Goal: Task Accomplishment & Management: Manage account settings

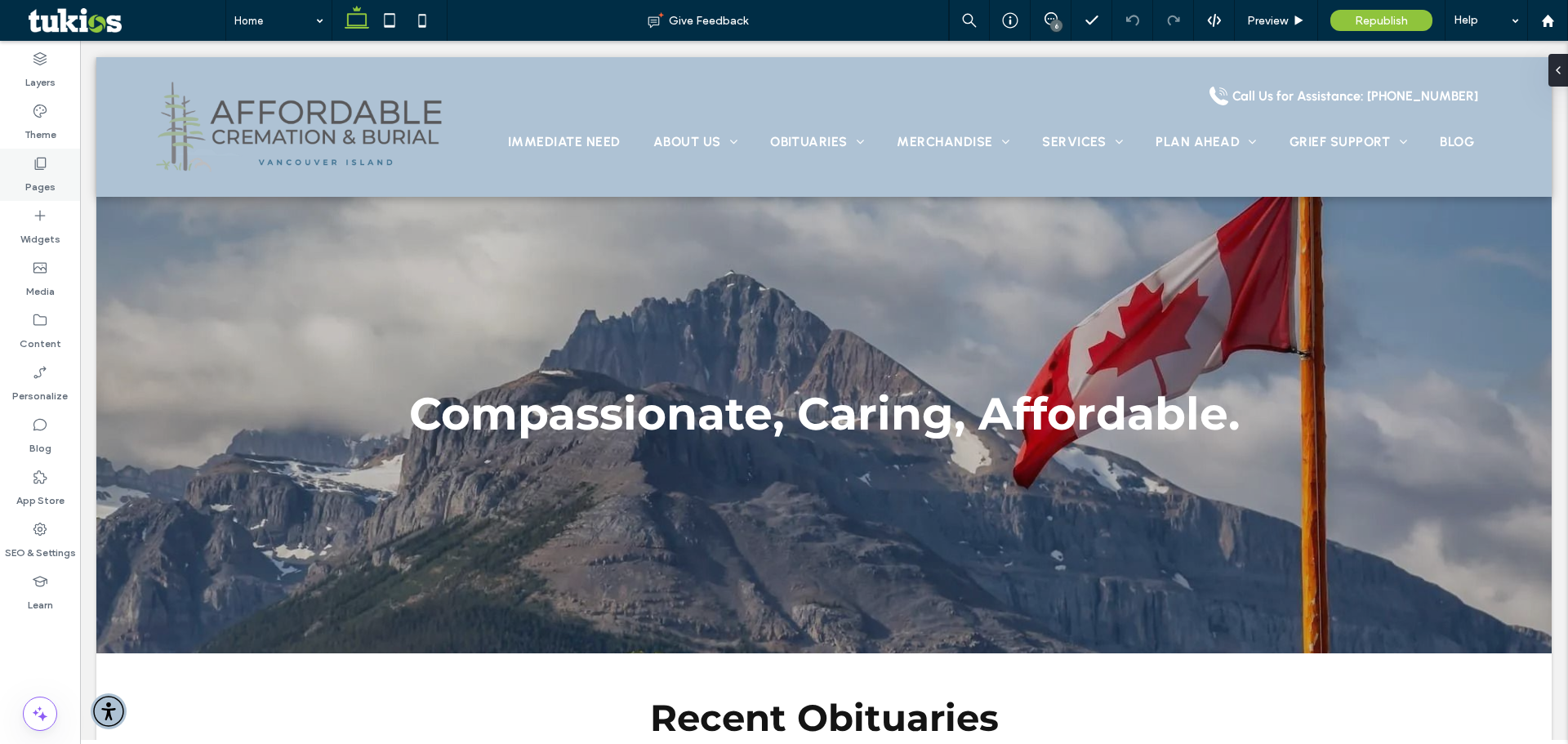
drag, startPoint x: 29, startPoint y: 170, endPoint x: 46, endPoint y: 170, distance: 17.0
click at [29, 170] on div "Pages" at bounding box center [40, 175] width 80 height 52
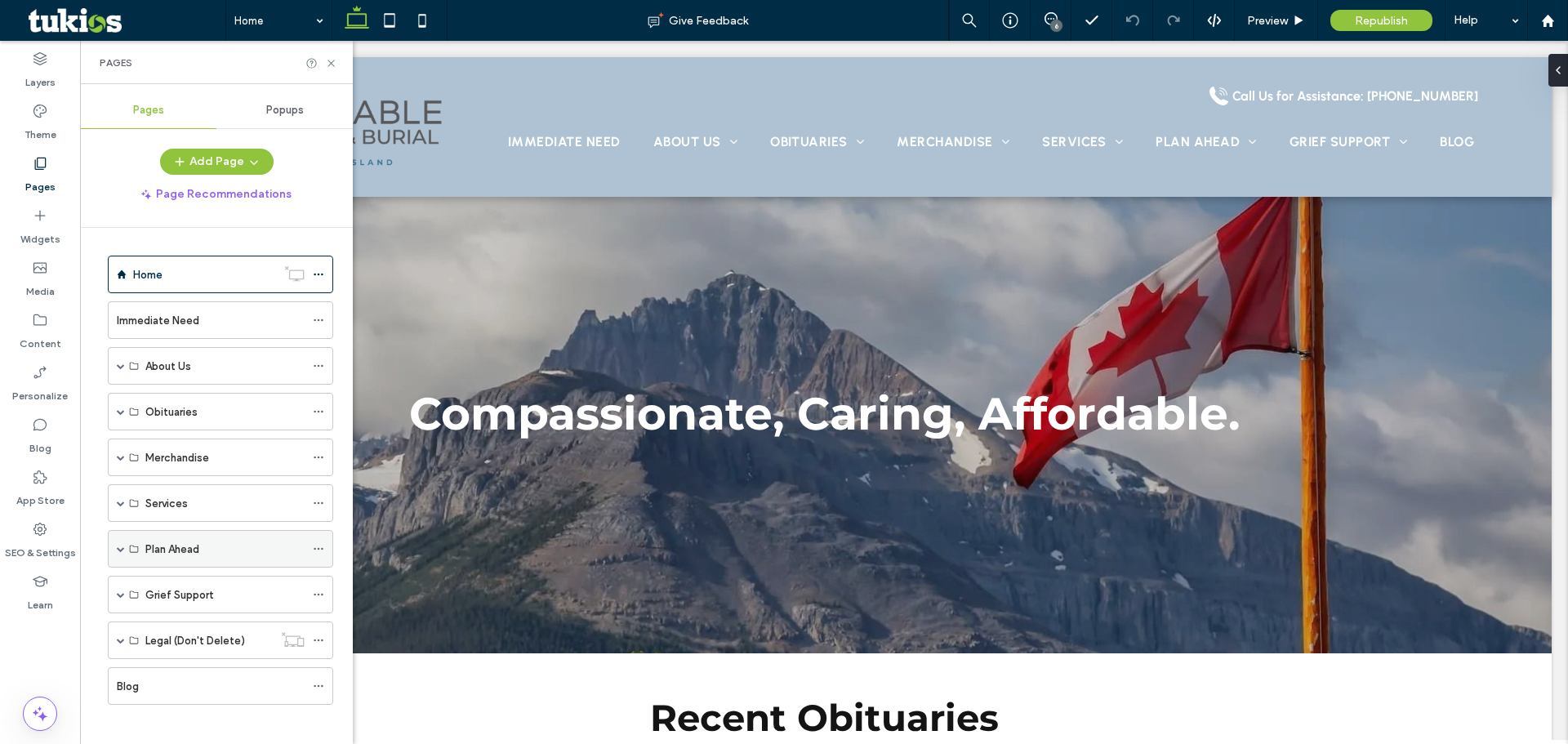
click at [123, 543] on span at bounding box center [121, 549] width 8 height 36
click at [170, 611] on div "Arrangement Form" at bounding box center [224, 623] width 160 height 36
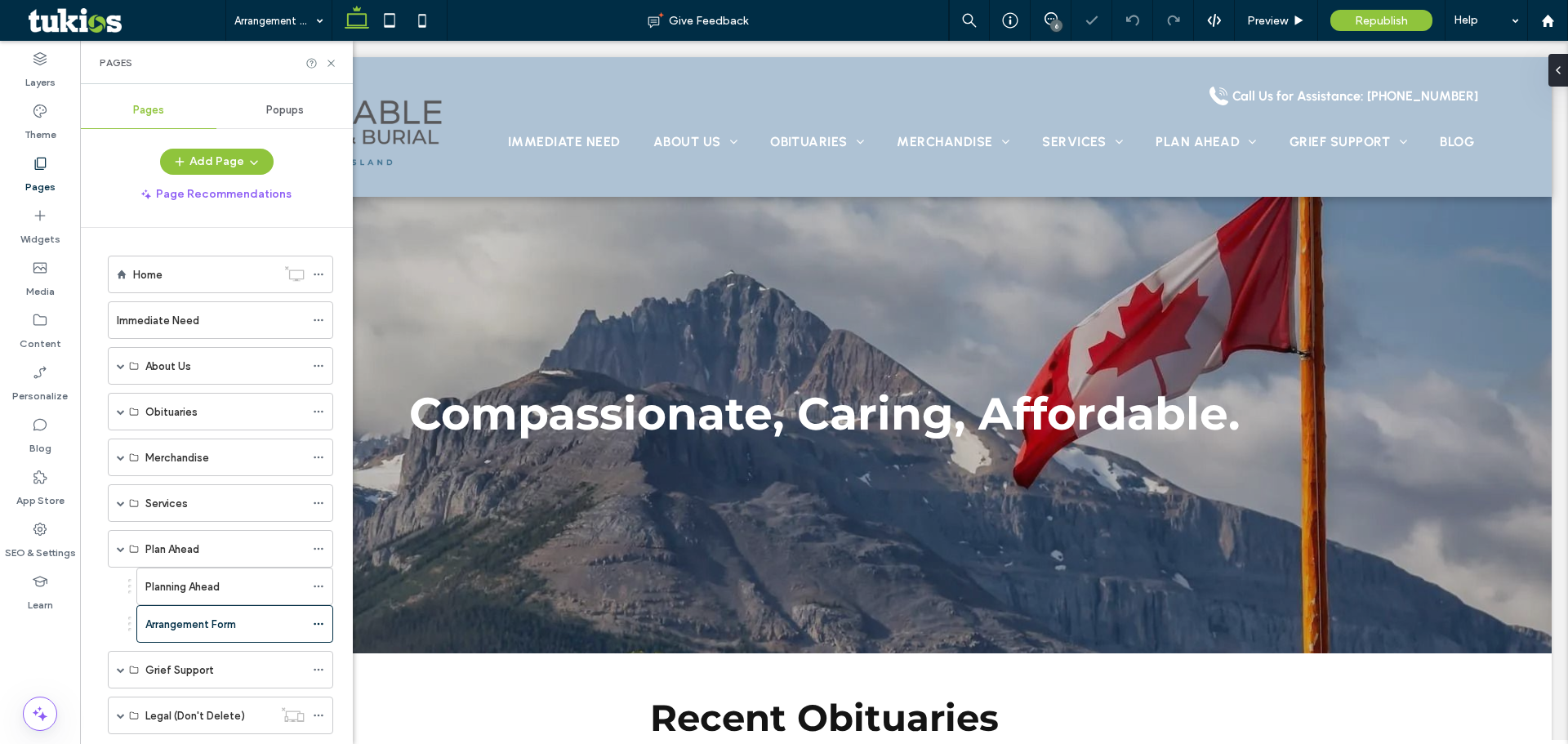
click at [329, 65] on use at bounding box center [331, 63] width 7 height 7
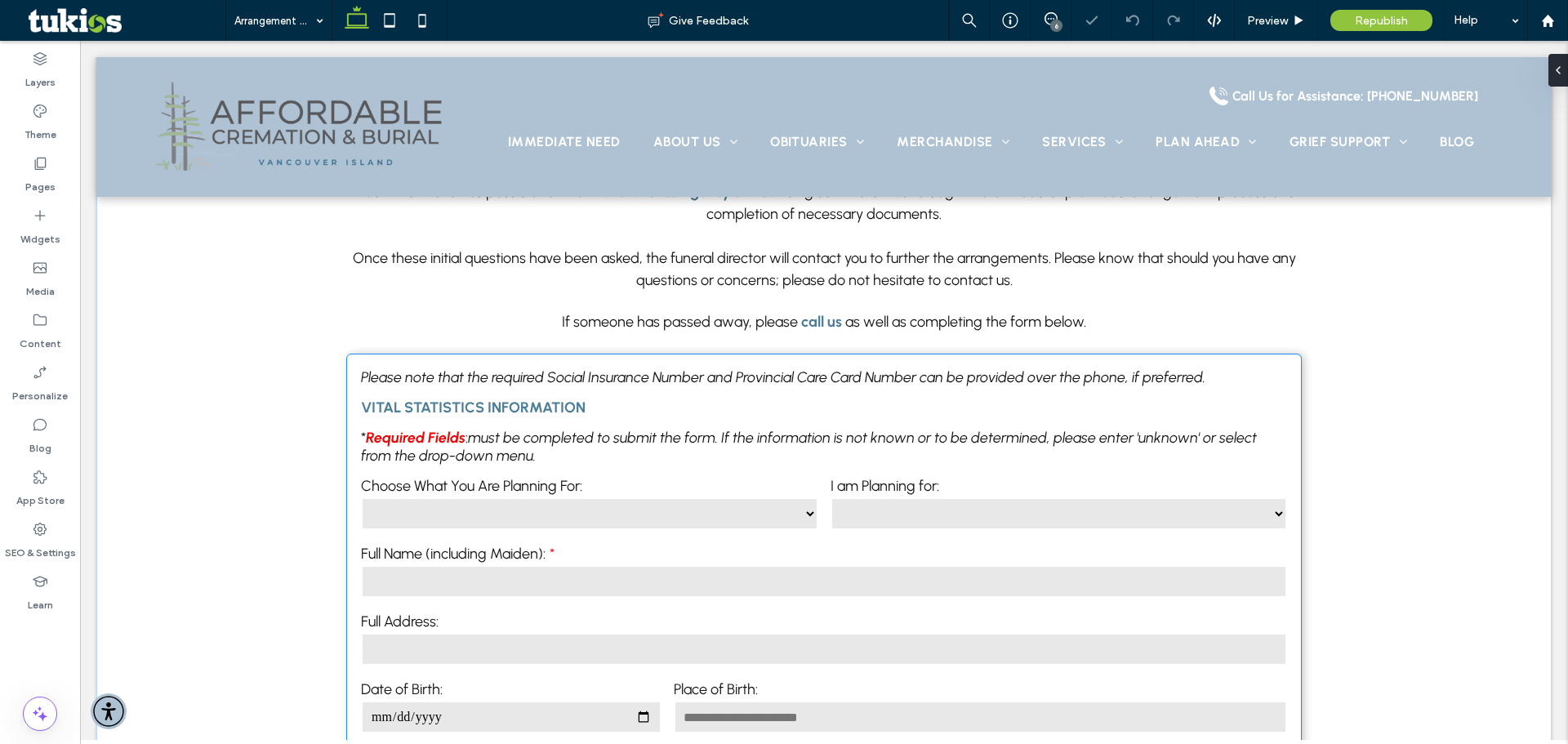
scroll to position [572, 0]
click at [637, 459] on p "* Required Fields : must be completed to submit the form. If the information is…" at bounding box center [823, 444] width 926 height 36
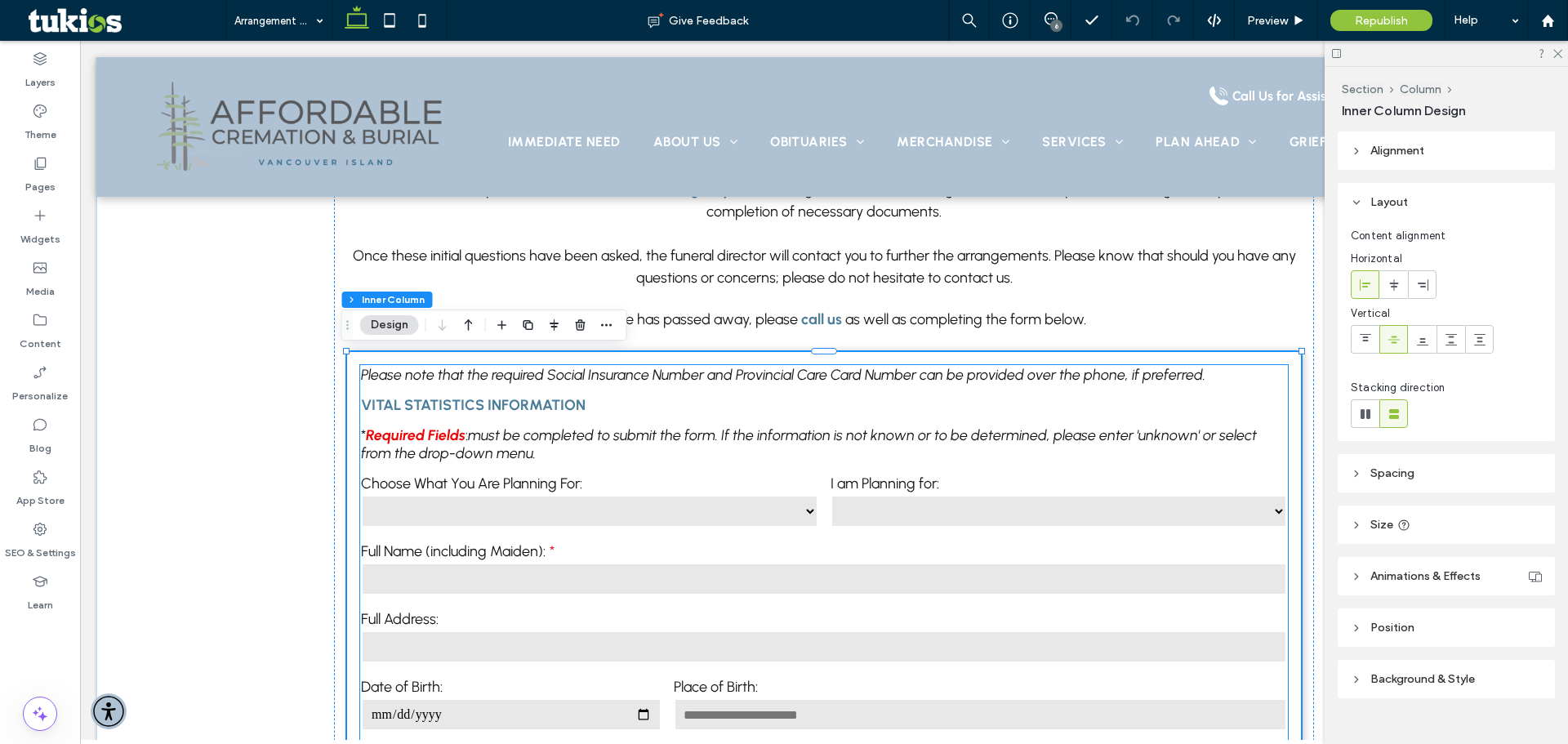
click at [644, 501] on select "**********" at bounding box center [589, 512] width 458 height 33
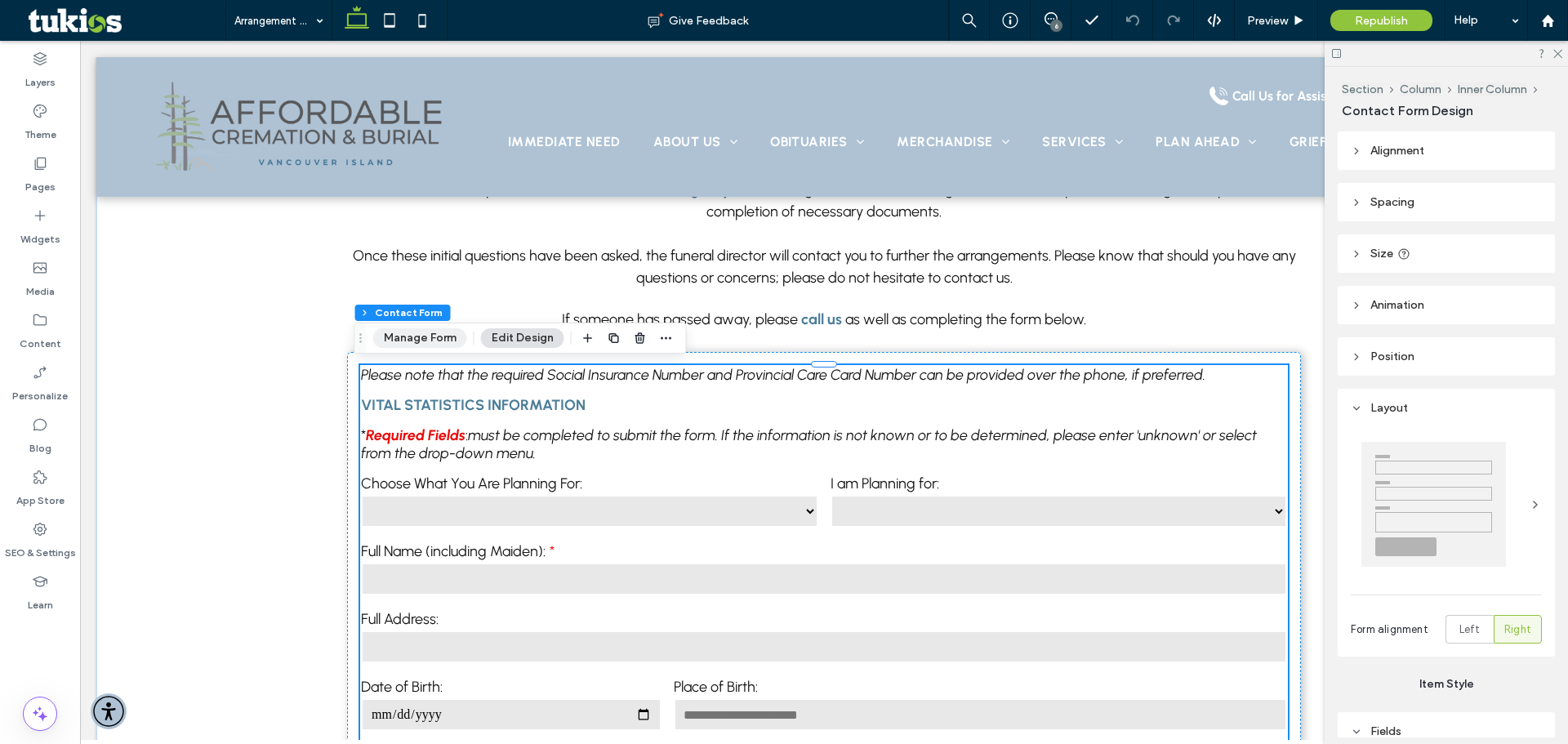
click at [433, 343] on button "Manage Form" at bounding box center [420, 338] width 94 height 19
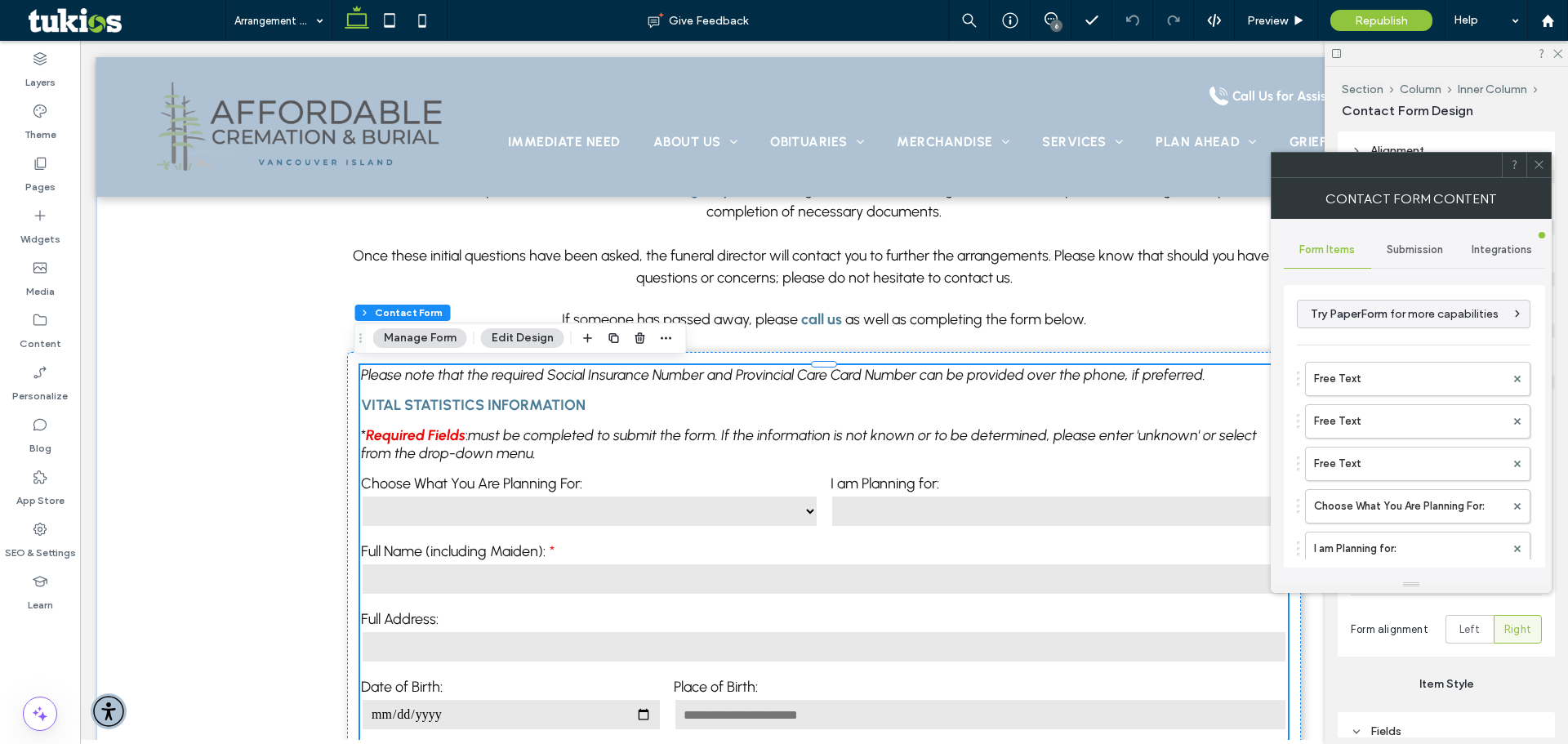
click at [1432, 244] on span "Submission" at bounding box center [1415, 251] width 56 height 14
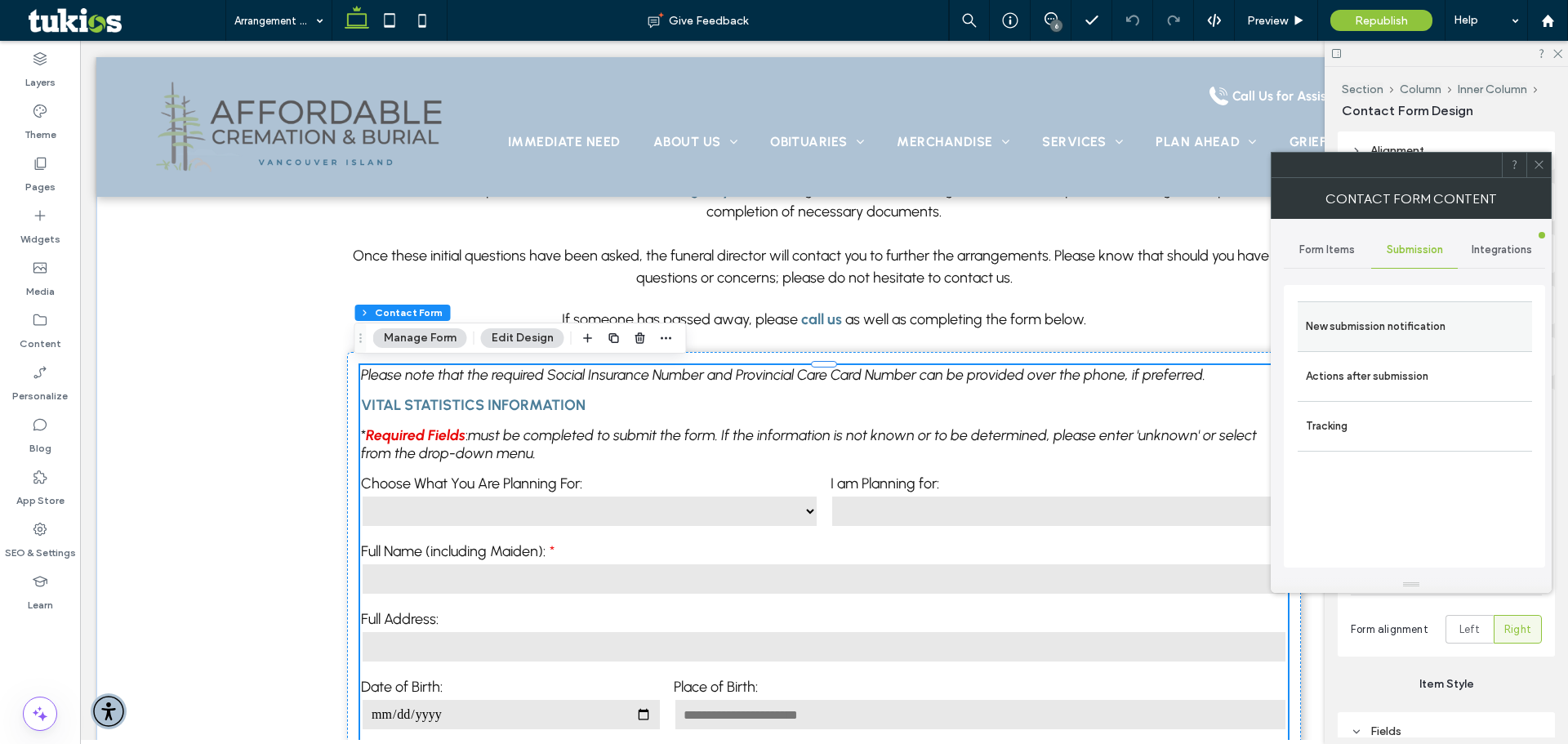
click at [1388, 339] on label "New submission notification" at bounding box center [1414, 327] width 218 height 33
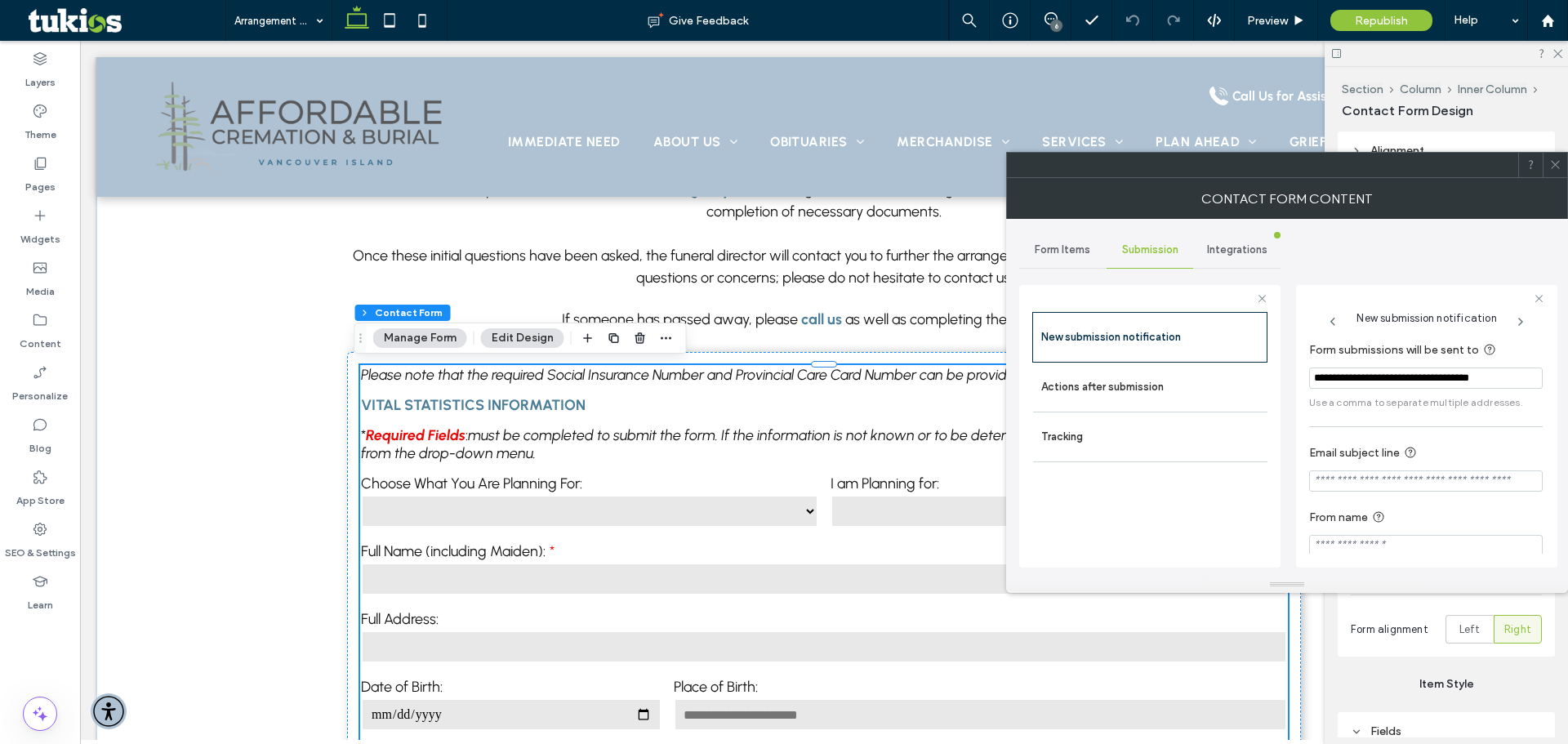
click at [1548, 164] on div at bounding box center [1554, 164] width 24 height 24
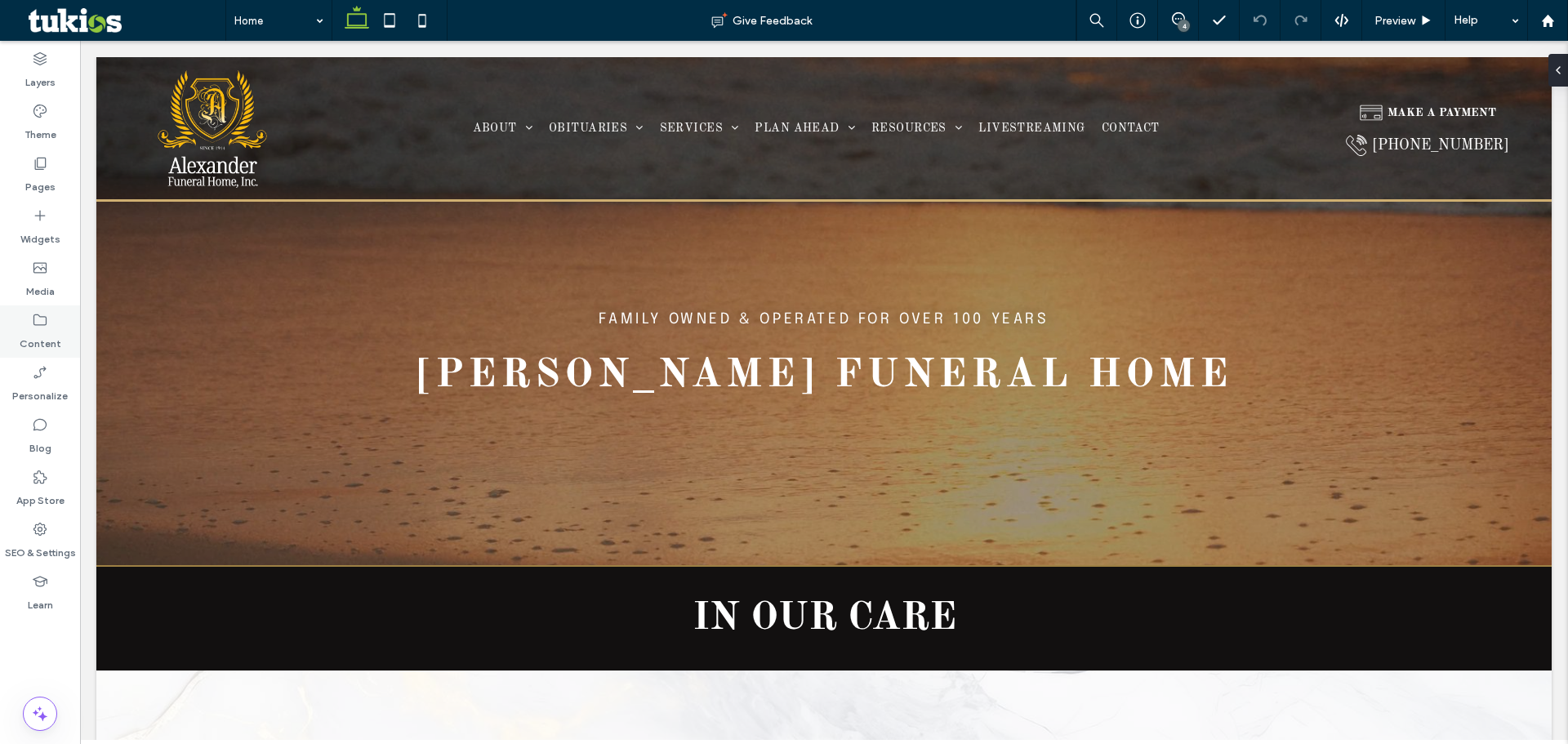
click at [44, 326] on icon at bounding box center [40, 320] width 16 height 16
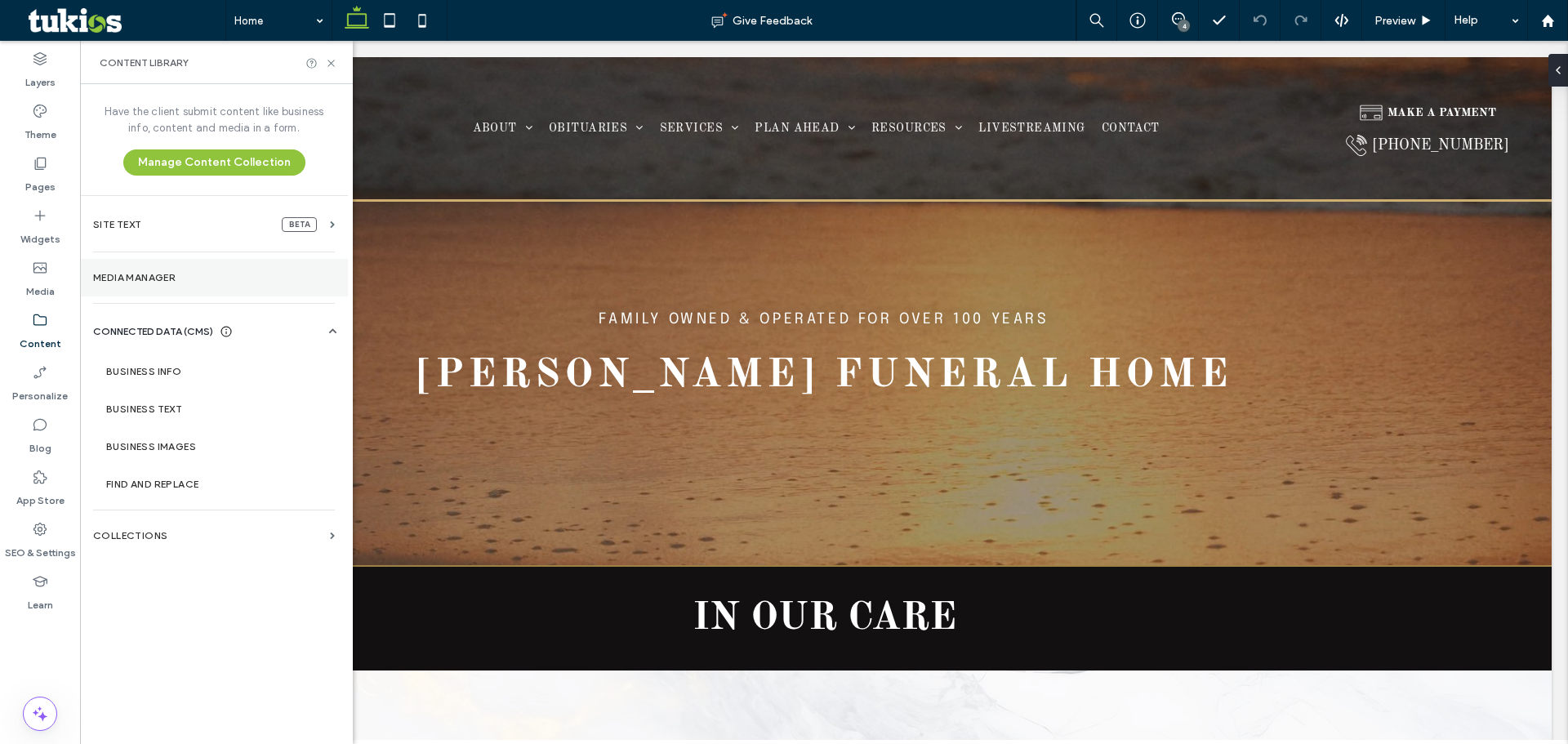
click at [151, 286] on section "Media Manager" at bounding box center [214, 278] width 268 height 38
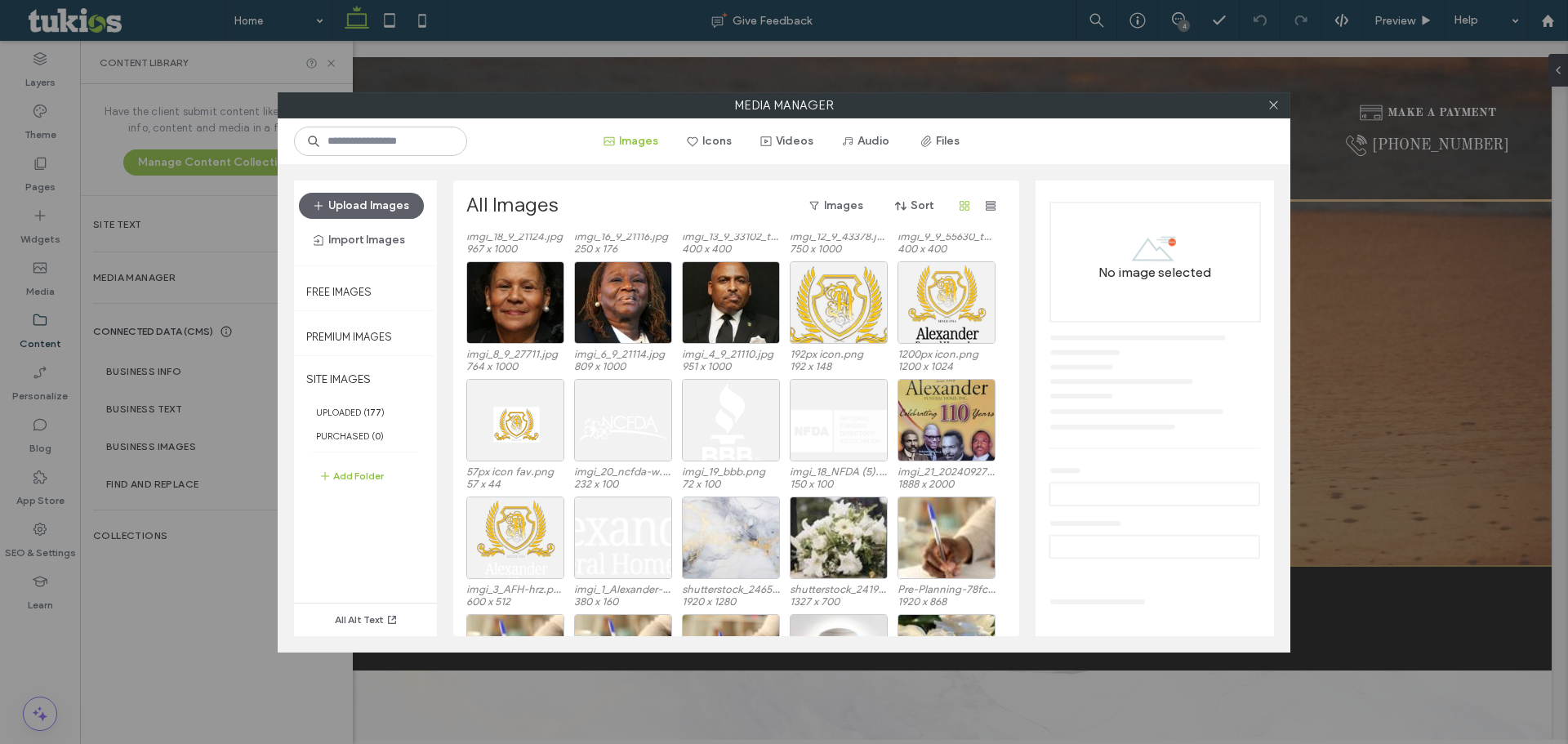
scroll to position [949, 0]
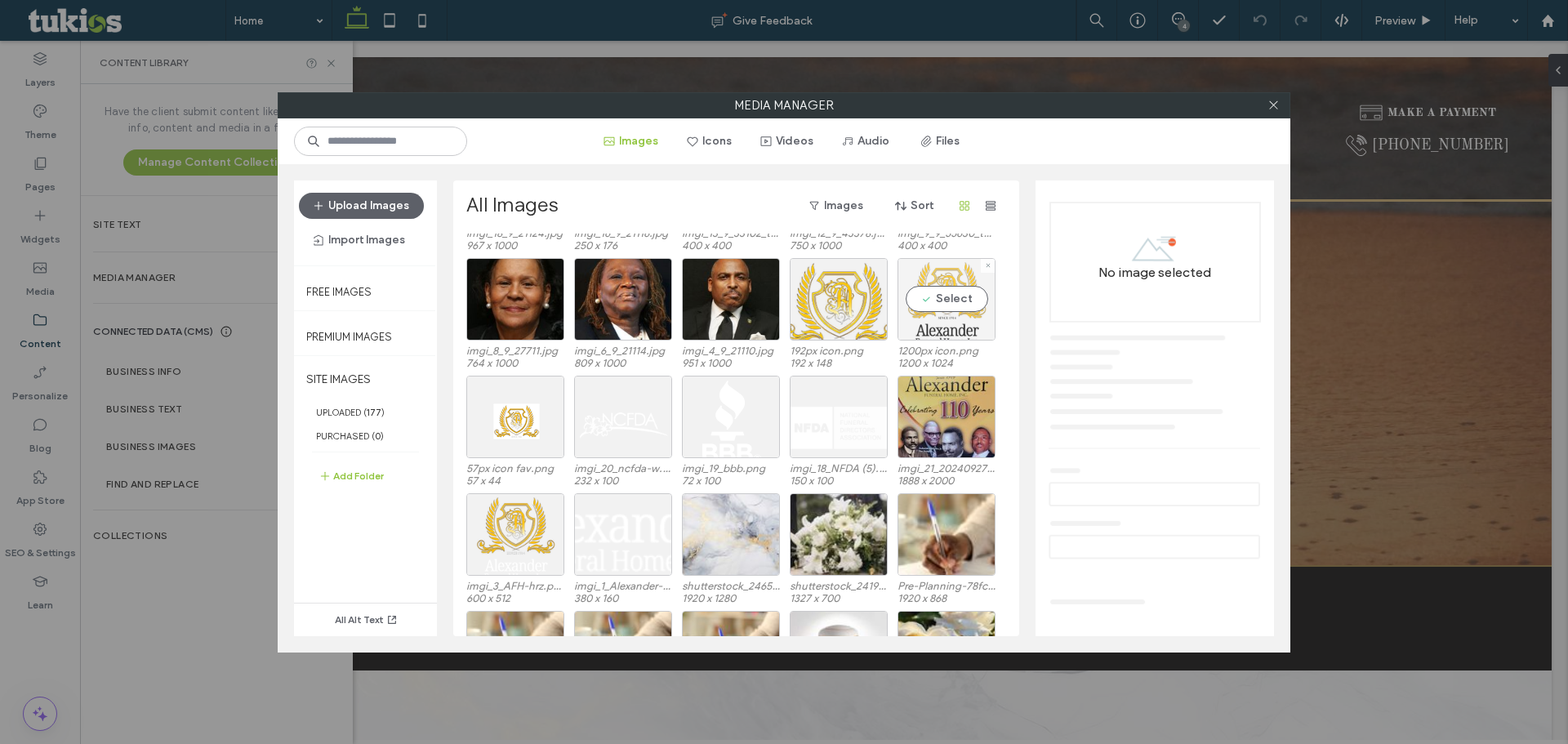
click at [941, 323] on div "Select" at bounding box center [946, 299] width 98 height 82
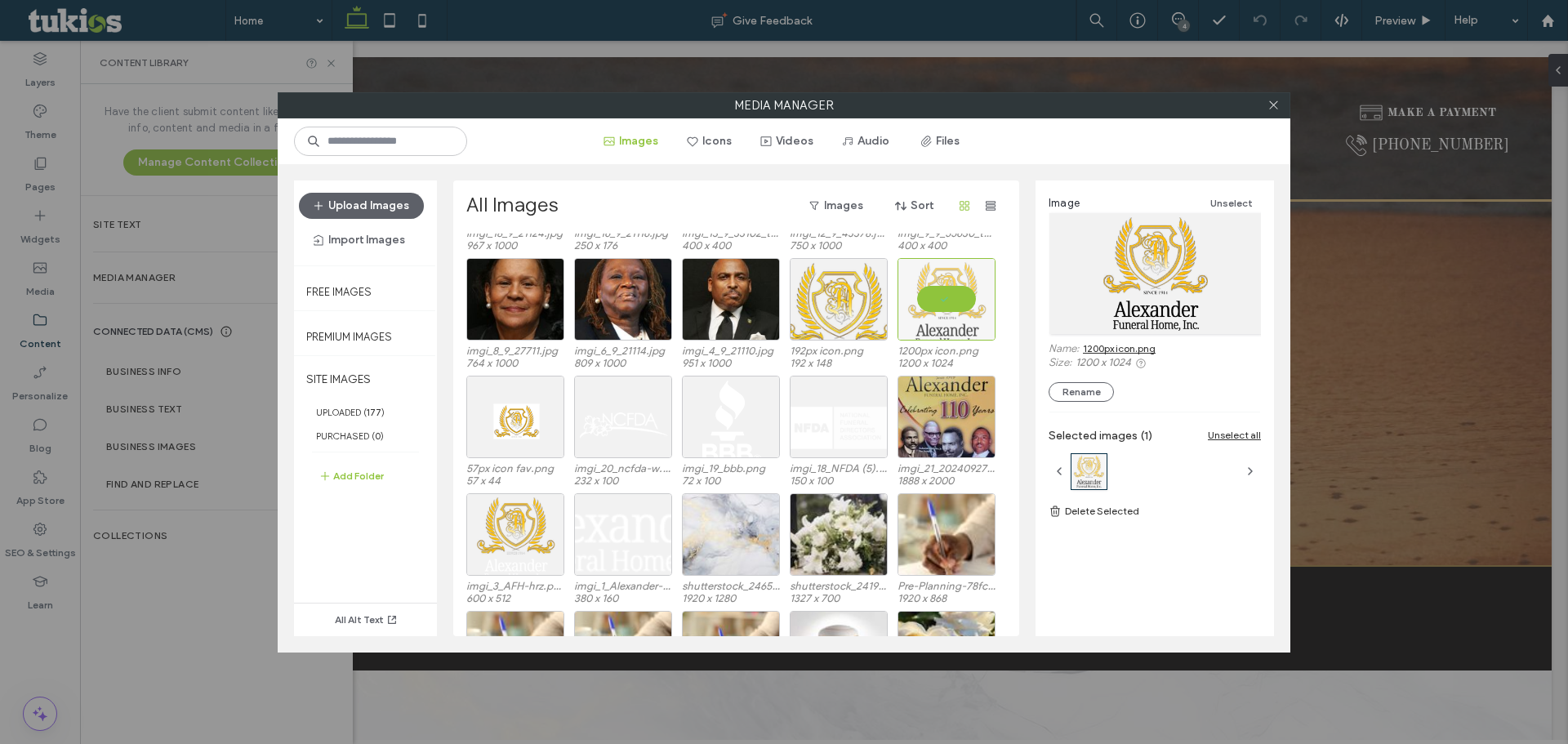
click at [1111, 352] on link "1200px icon.png" at bounding box center [1119, 348] width 73 height 13
click at [614, 534] on div "Select" at bounding box center [623, 534] width 98 height 82
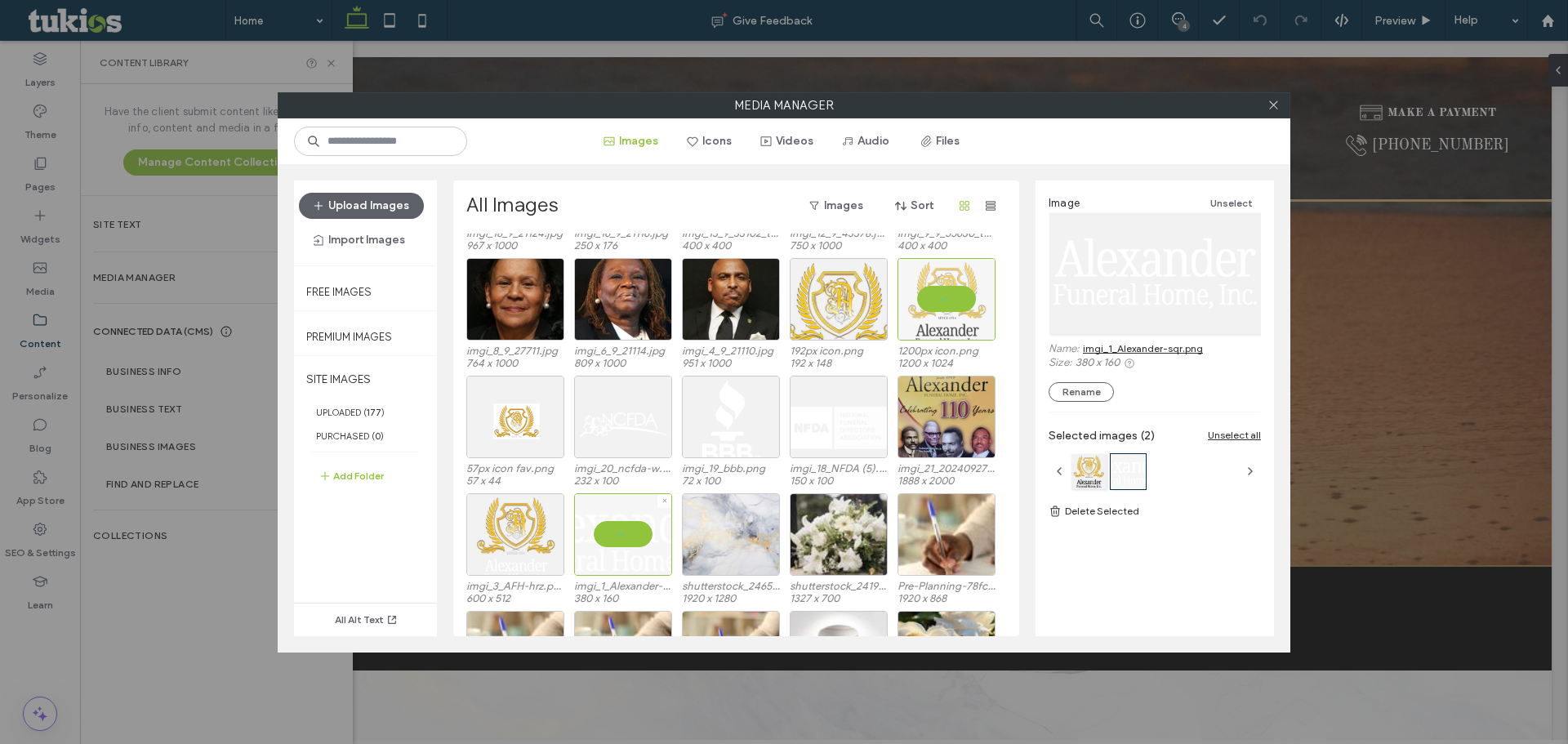
click at [638, 538] on div at bounding box center [623, 534] width 98 height 82
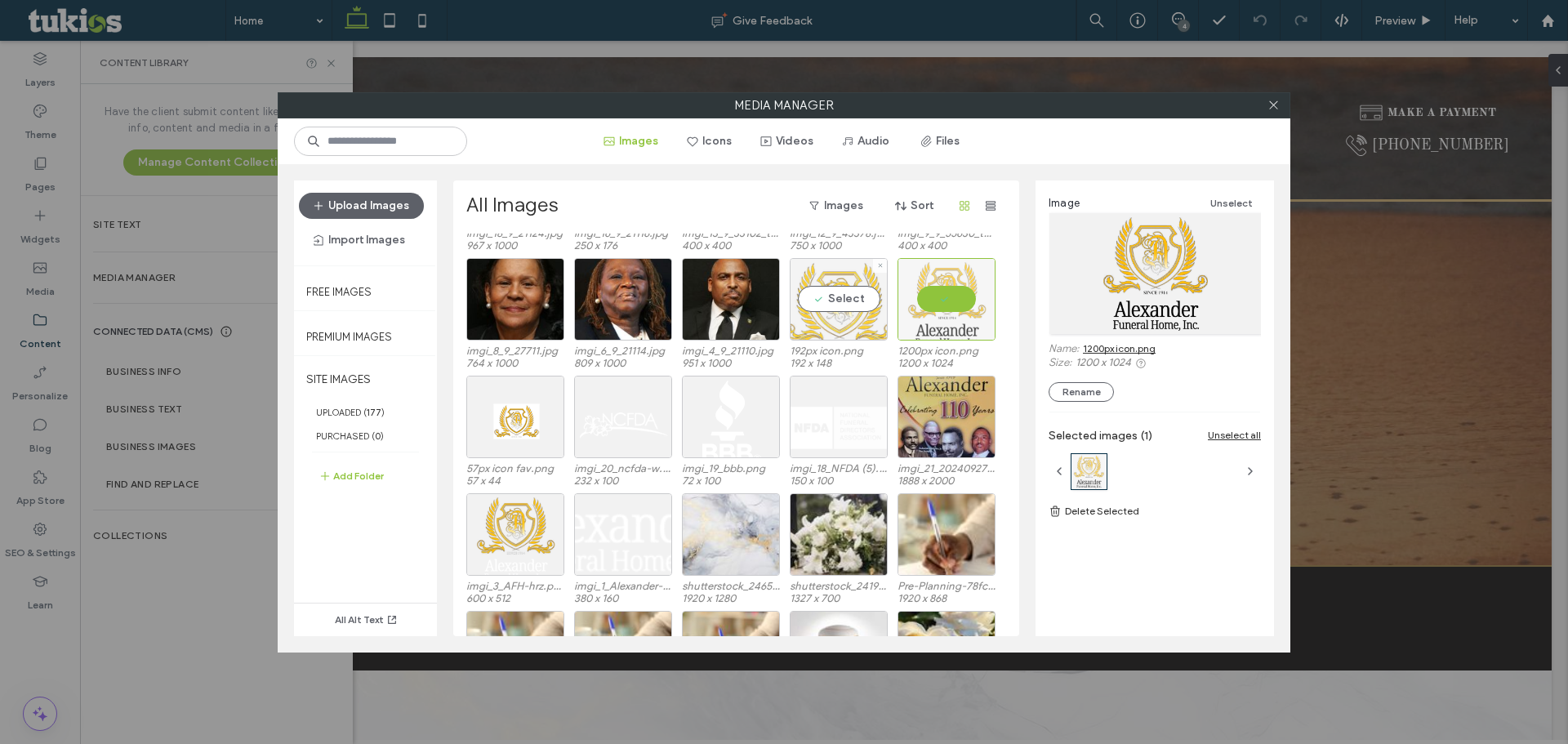
click at [834, 308] on div "Select" at bounding box center [838, 299] width 98 height 82
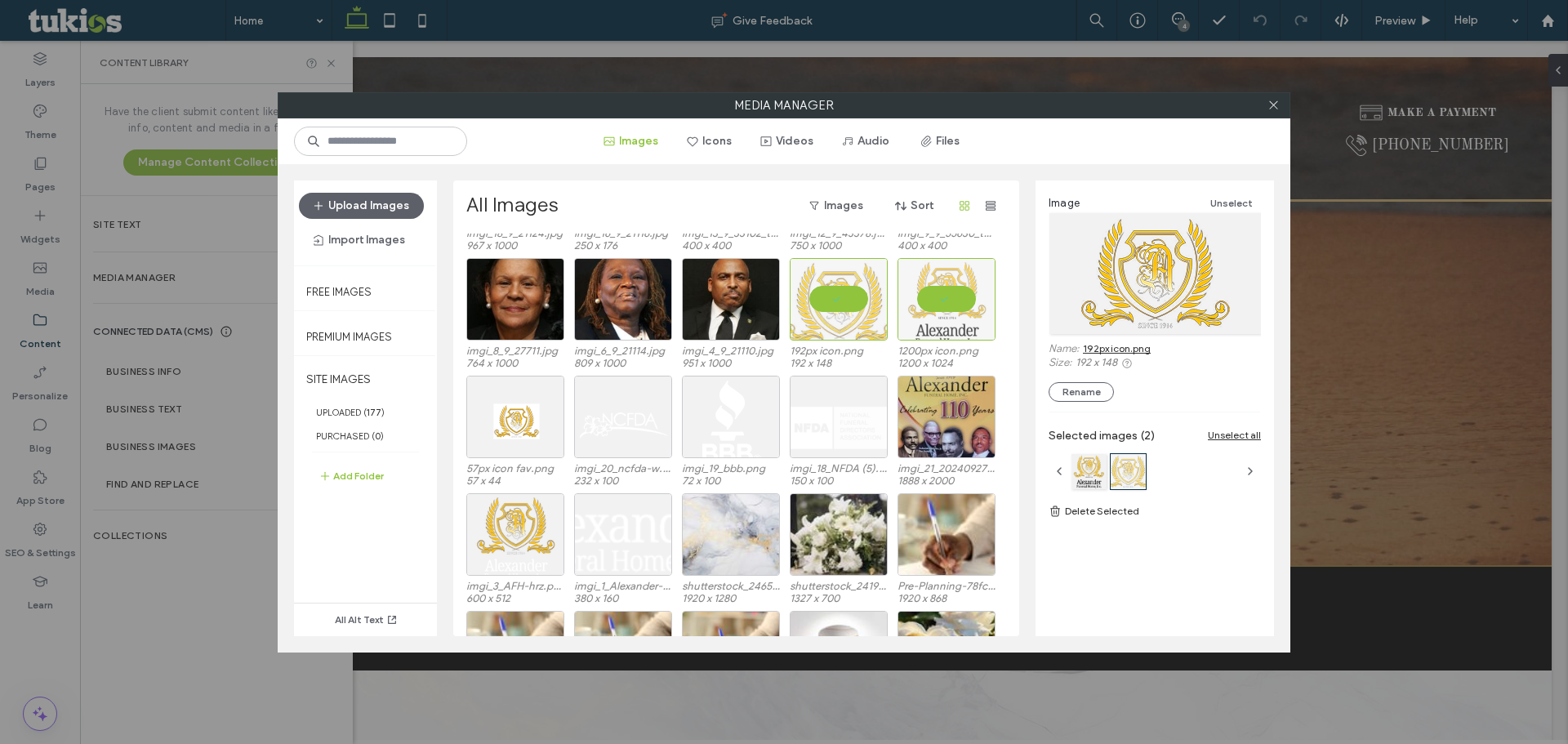
click at [1131, 349] on link "192px icon.png" at bounding box center [1117, 348] width 68 height 13
click at [526, 541] on div "Select" at bounding box center [515, 534] width 98 height 82
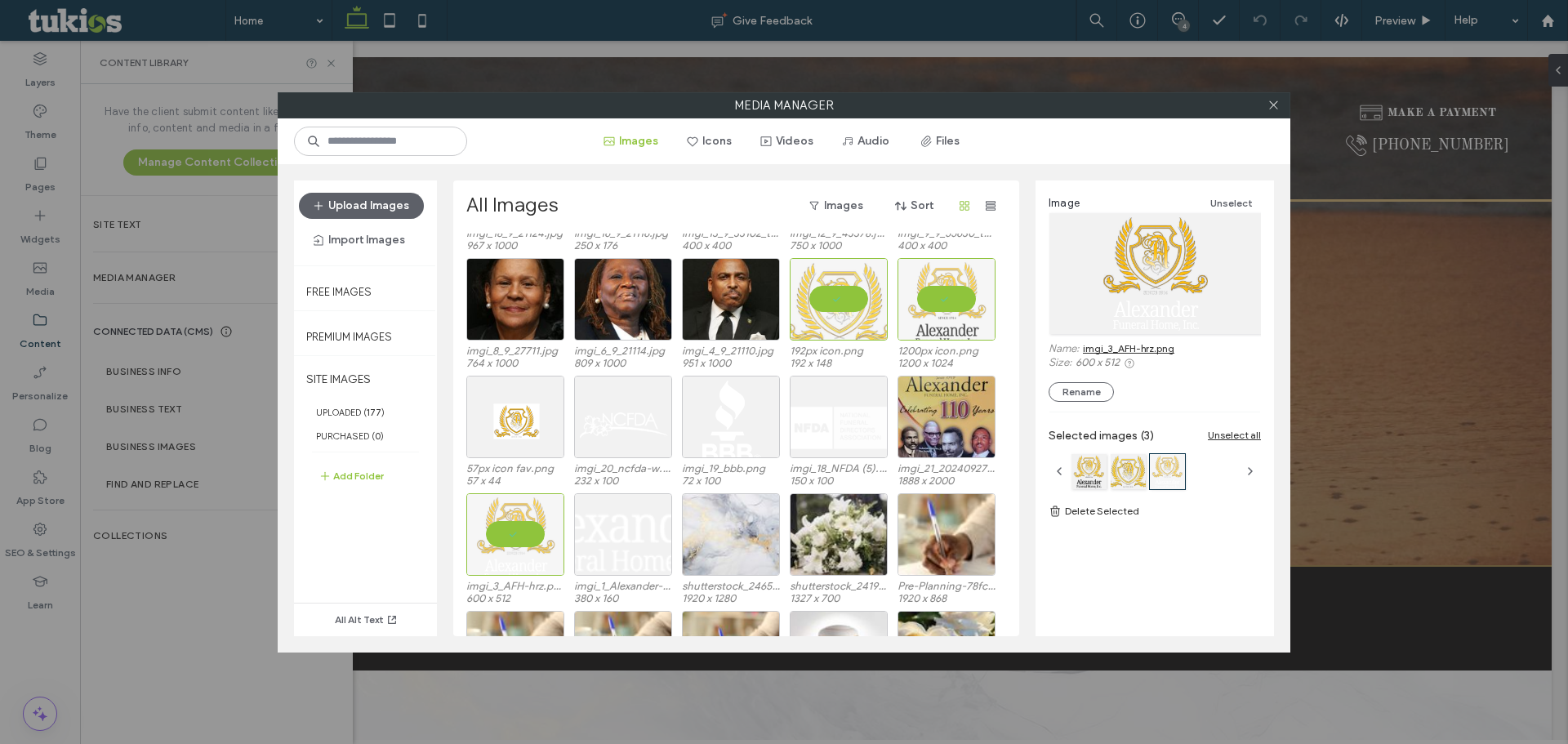
click at [1161, 349] on link "imgi_3_AFH-hrz.png" at bounding box center [1129, 348] width 92 height 13
click at [1278, 97] on span at bounding box center [1273, 104] width 13 height 24
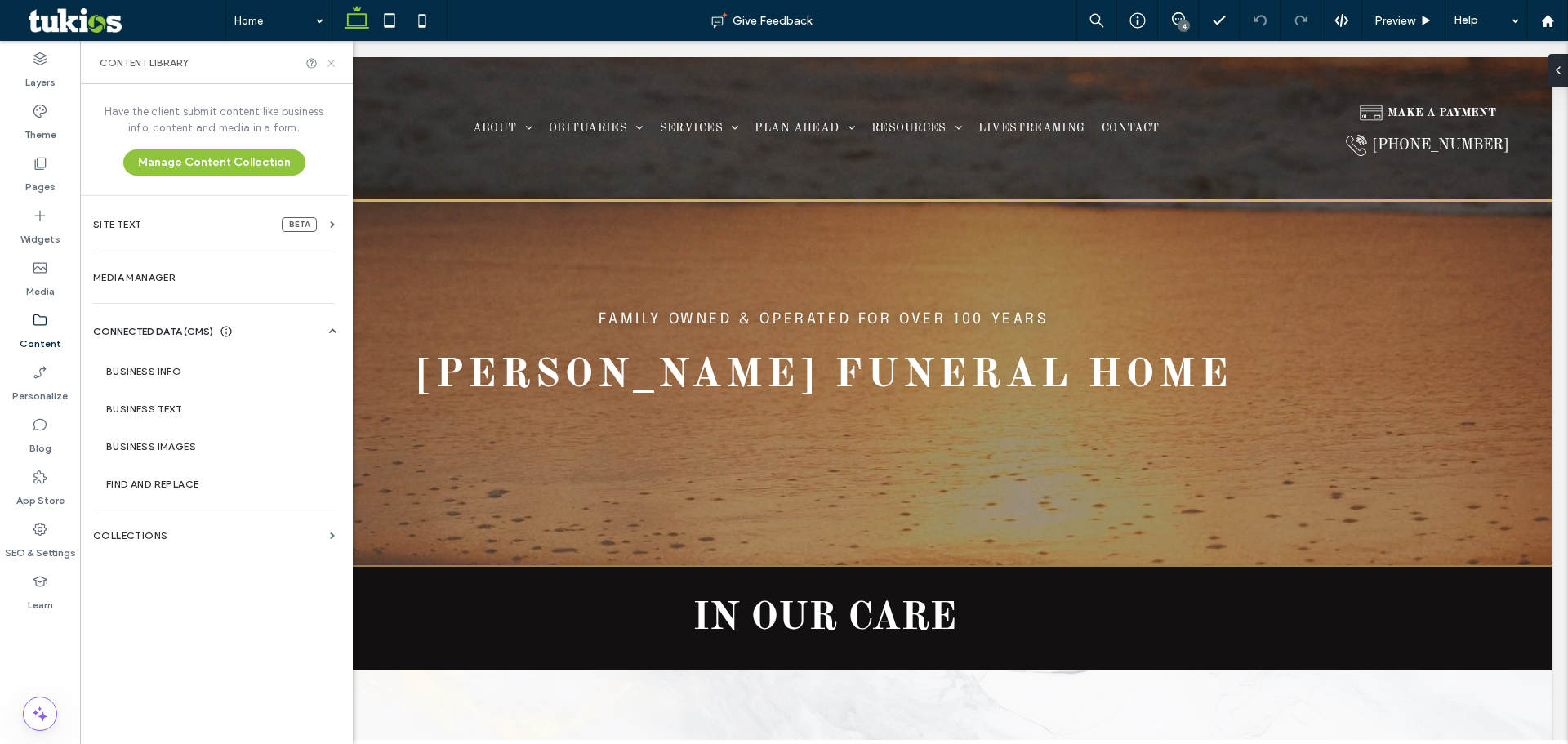
click at [333, 58] on icon at bounding box center [331, 63] width 13 height 13
